Goal: Find specific page/section: Find specific page/section

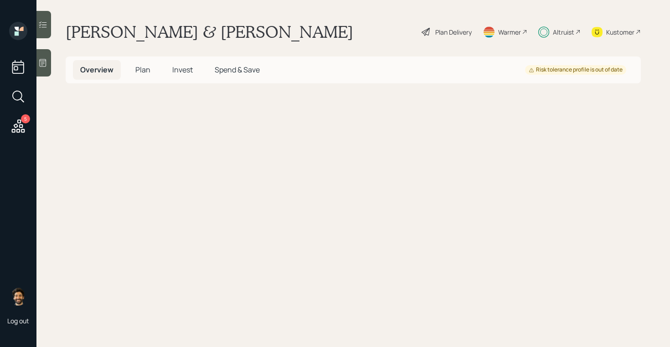
click at [566, 36] on div "Altruist" at bounding box center [563, 32] width 21 height 10
